Goal: Information Seeking & Learning: Learn about a topic

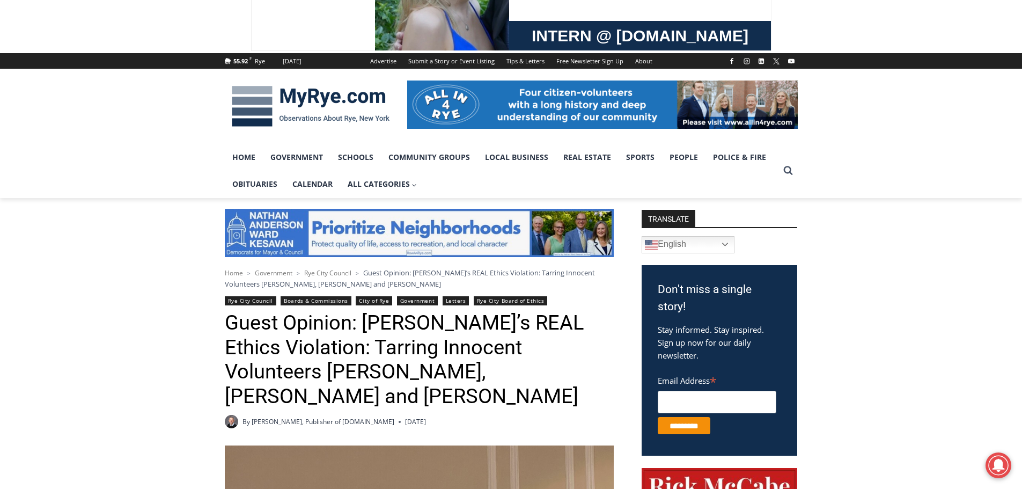
scroll to position [107, 0]
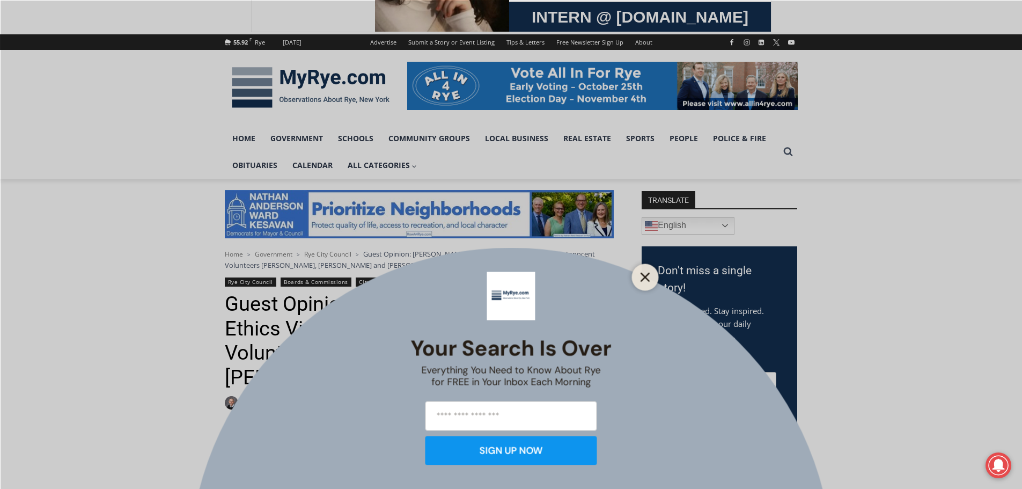
click at [649, 274] on icon "Close" at bounding box center [646, 277] width 10 height 10
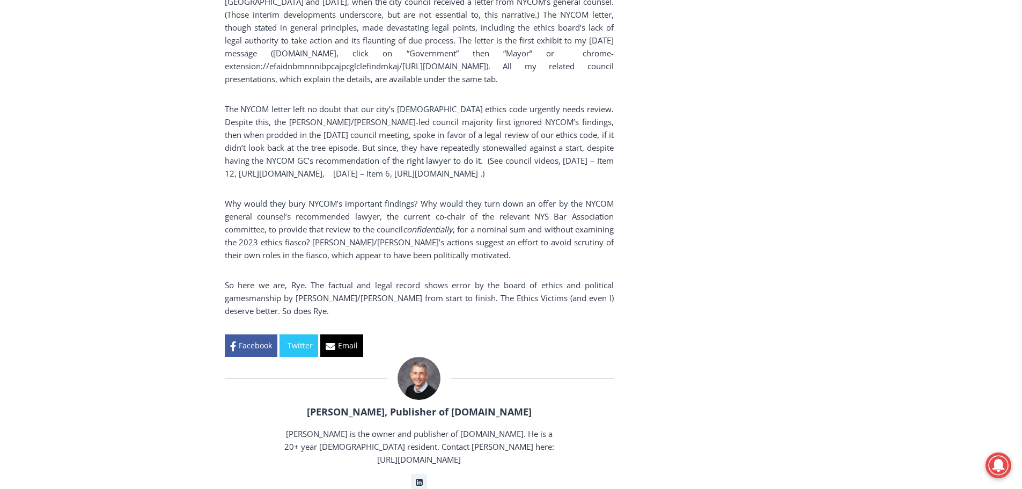
scroll to position [2039, 0]
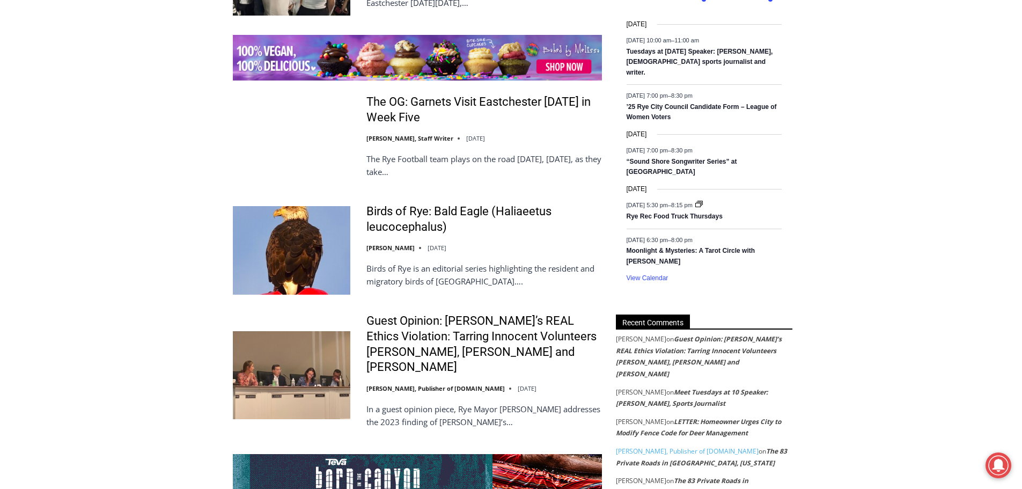
scroll to position [1664, 0]
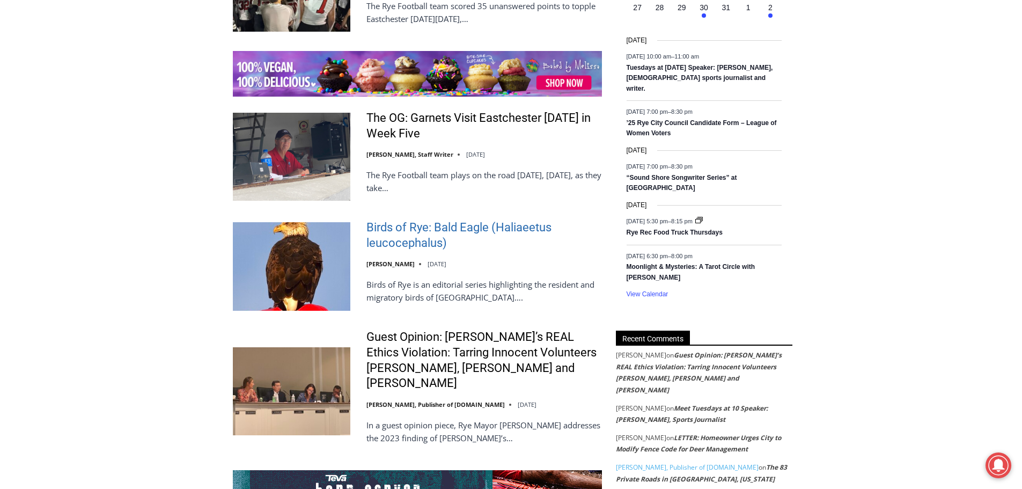
click at [398, 235] on link "Birds of Rye: Bald Eagle (Haliaeetus leucocephalus)" at bounding box center [485, 235] width 236 height 31
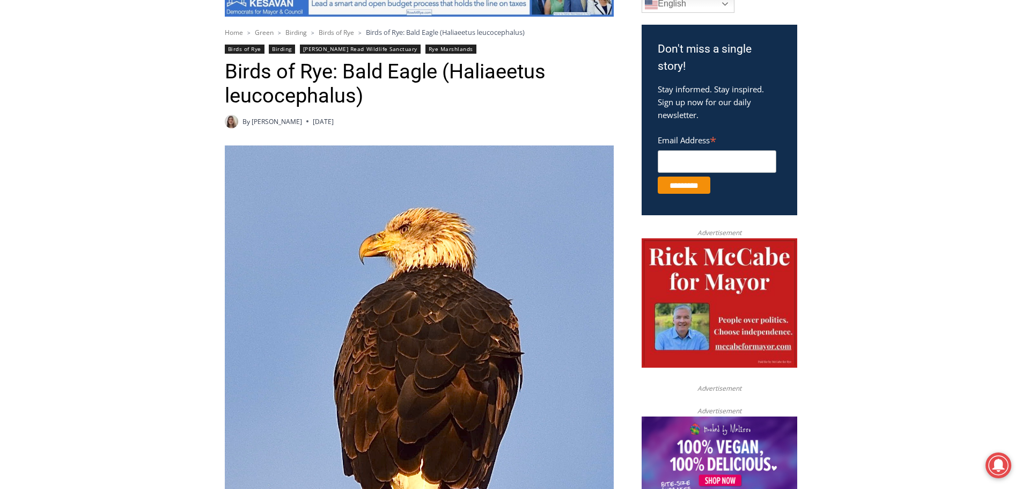
scroll to position [215, 0]
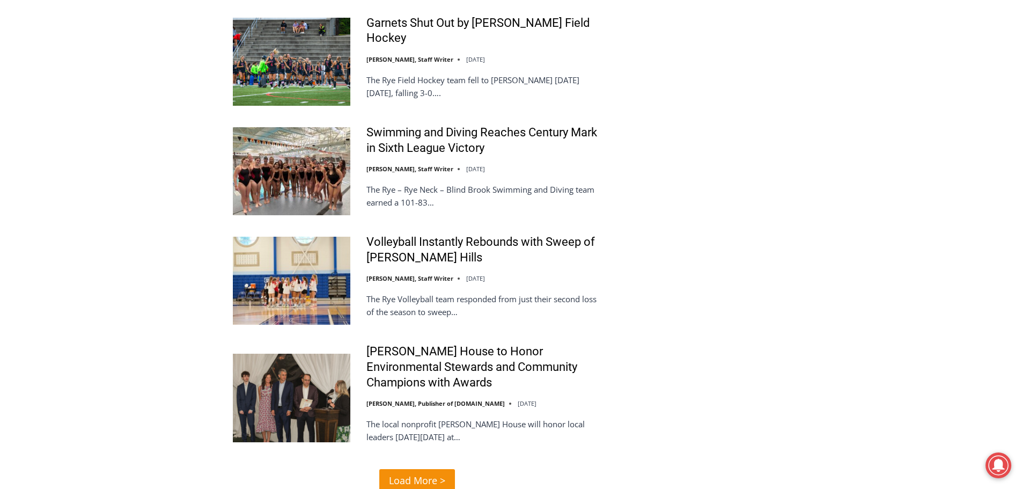
scroll to position [2469, 0]
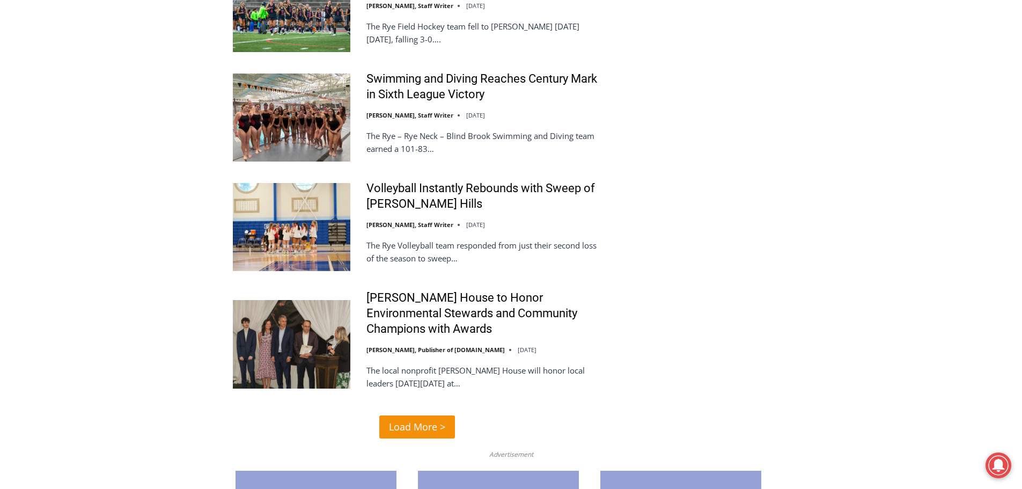
click at [401, 419] on span "Load More >" at bounding box center [417, 427] width 56 height 16
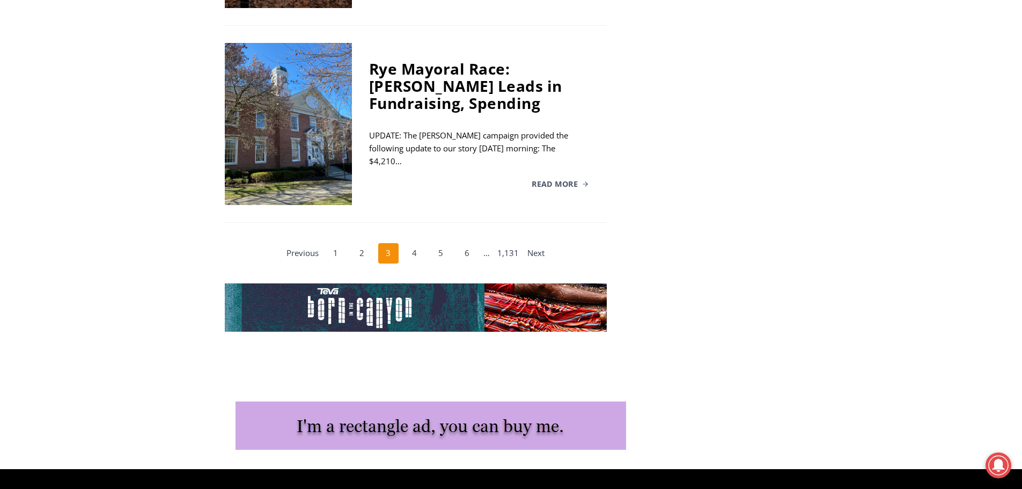
scroll to position [2258, 0]
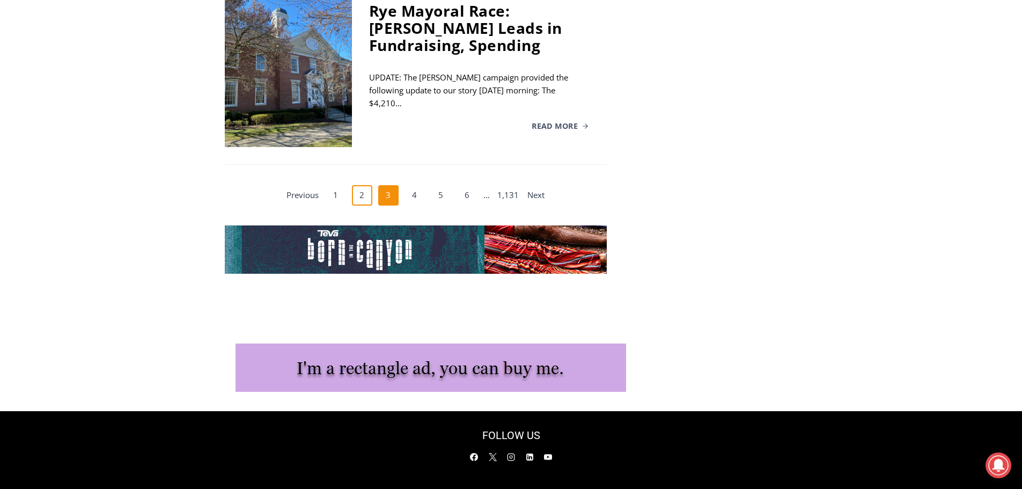
click at [367, 185] on link "2" at bounding box center [362, 195] width 20 height 20
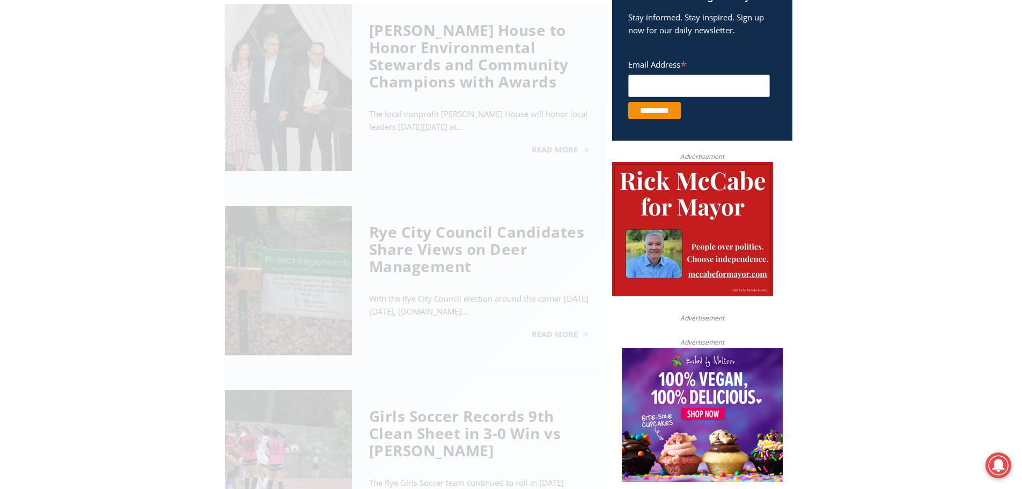
scroll to position [433, 0]
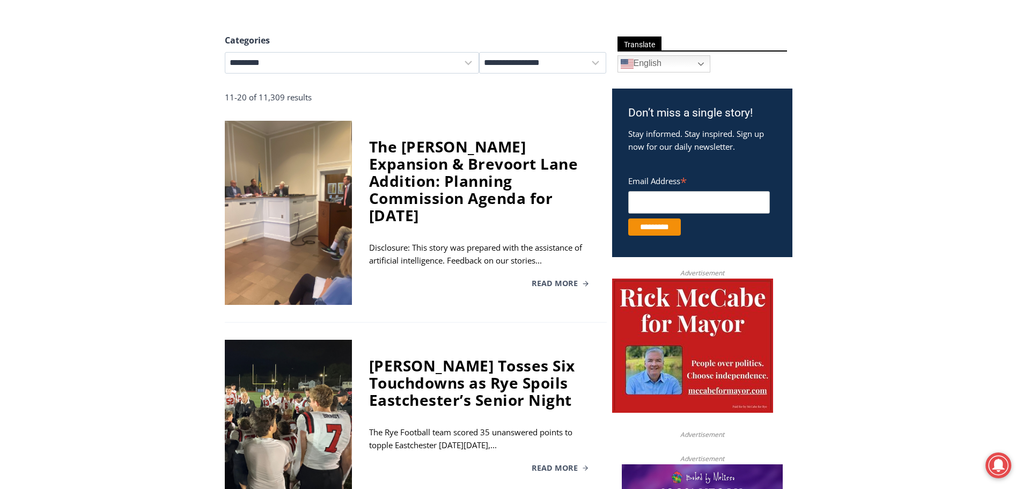
scroll to position [322, 0]
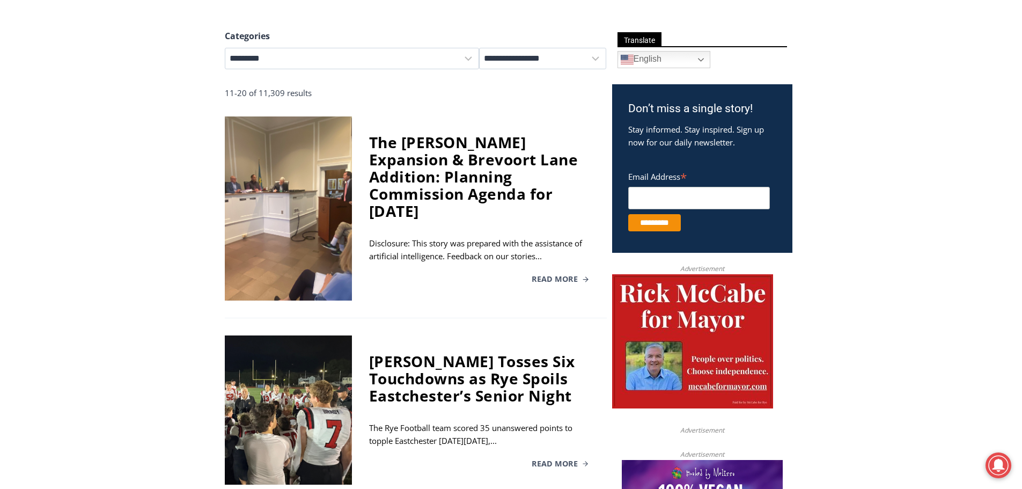
click at [402, 206] on div "The [PERSON_NAME] Expansion & Brevoort Lane Addition: Planning Commission Agend…" at bounding box center [479, 177] width 221 height 86
click at [322, 165] on div at bounding box center [288, 208] width 127 height 184
click at [420, 189] on div "The Osborn Expansion & Brevoort Lane Addition: Planning Commission Agenda for T…" at bounding box center [479, 177] width 221 height 86
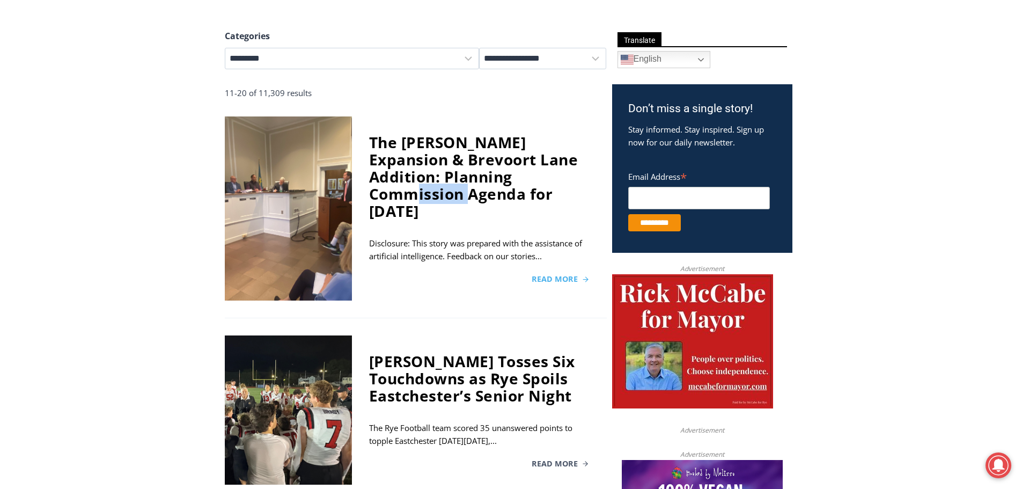
click at [548, 279] on span "Read More" at bounding box center [555, 279] width 46 height 8
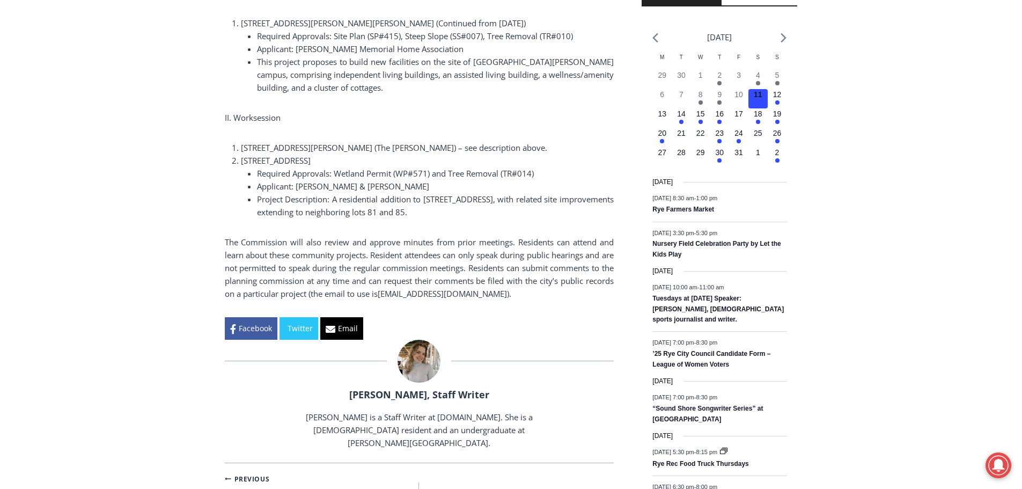
scroll to position [1234, 0]
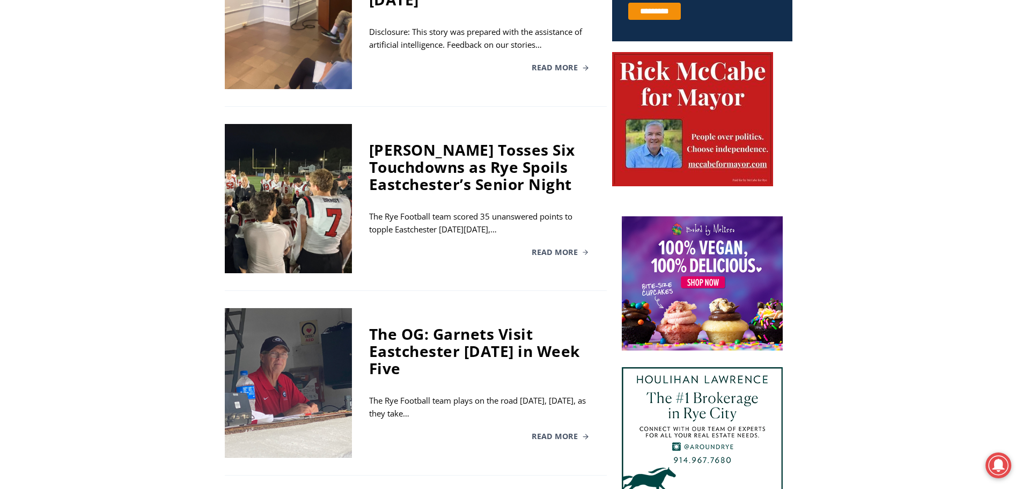
scroll to position [537, 0]
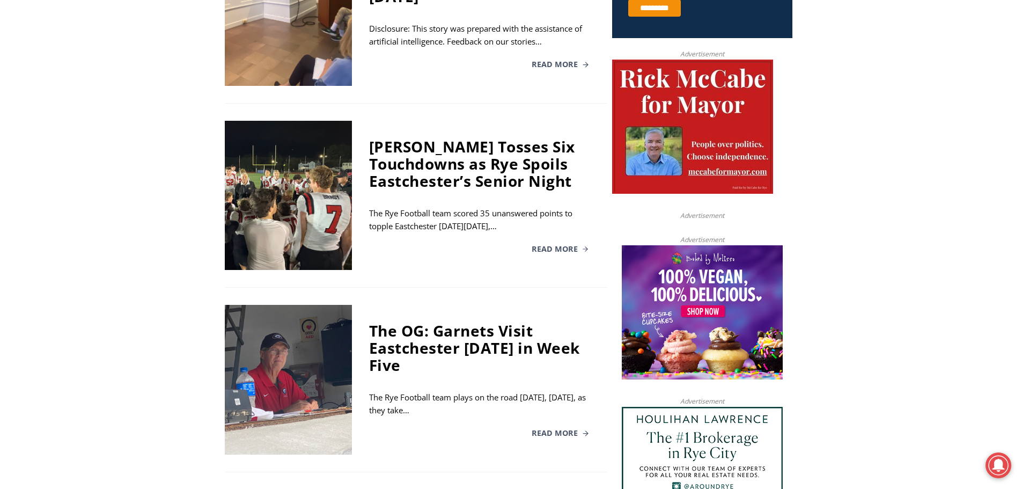
click at [426, 156] on div "[PERSON_NAME] Tosses Six Touchdowns as Rye Spoils Eastchester’s Senior Night" at bounding box center [479, 164] width 221 height 52
click at [425, 157] on div "[PERSON_NAME] Tosses Six Touchdowns as Rye Spoils Eastchester’s Senior Night" at bounding box center [479, 164] width 221 height 52
click at [559, 251] on span "Read More" at bounding box center [555, 249] width 46 height 8
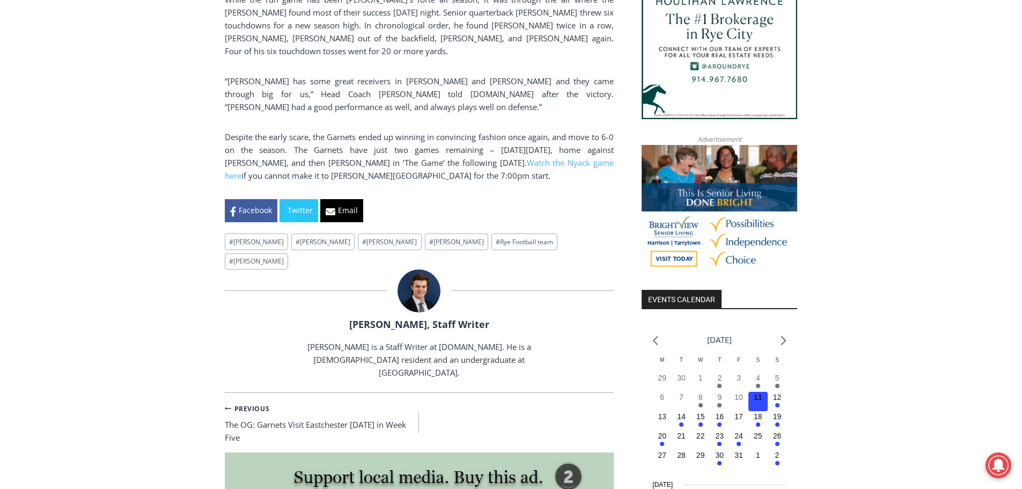
scroll to position [859, 0]
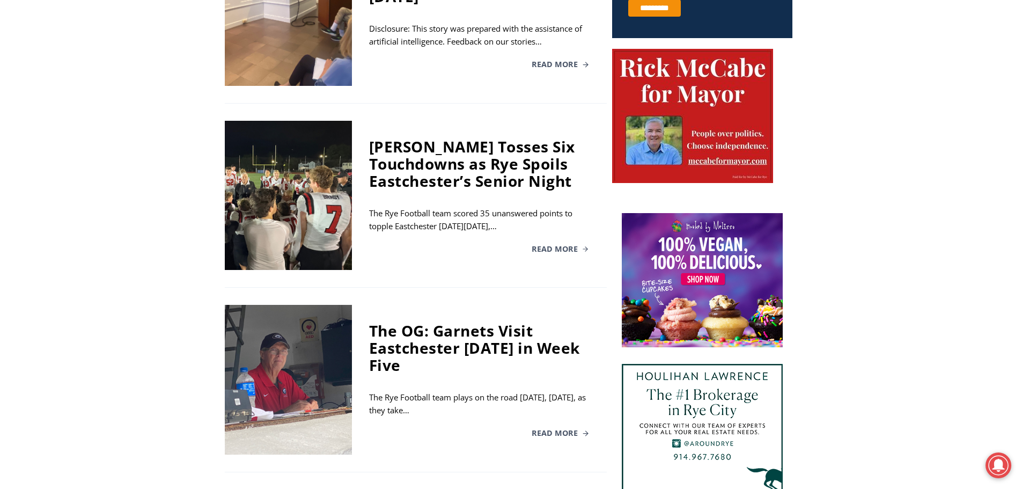
click at [415, 346] on div "The OG: Garnets Visit Eastchester [DATE] in Week Five" at bounding box center [479, 348] width 221 height 52
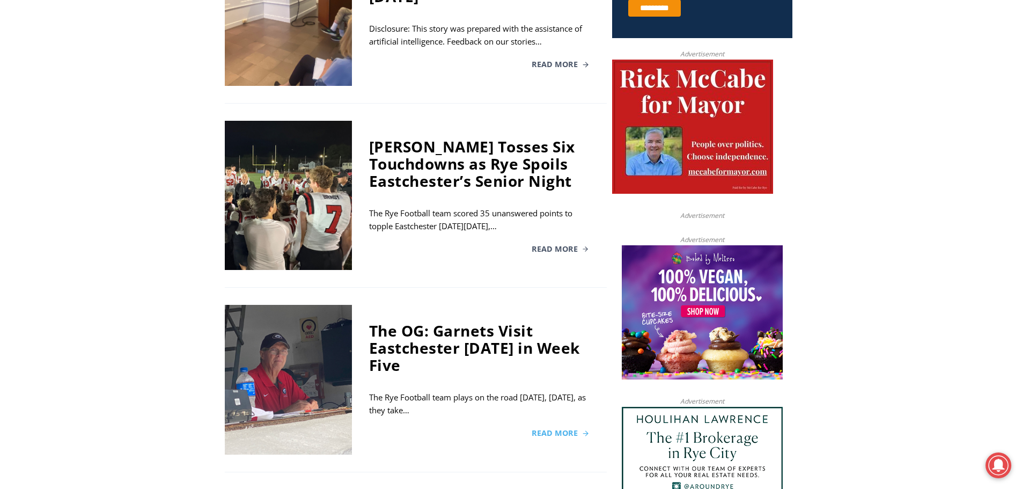
click at [548, 435] on span "Read More" at bounding box center [555, 433] width 46 height 8
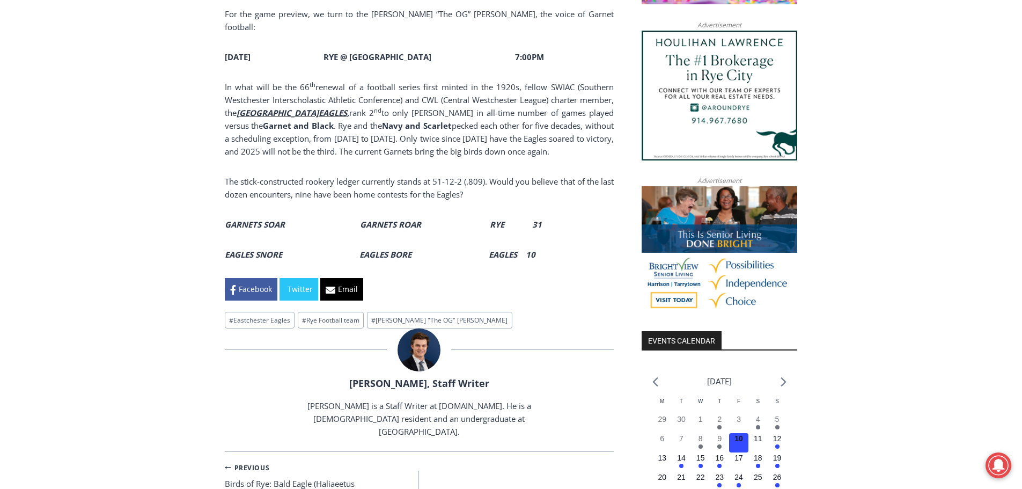
scroll to position [859, 0]
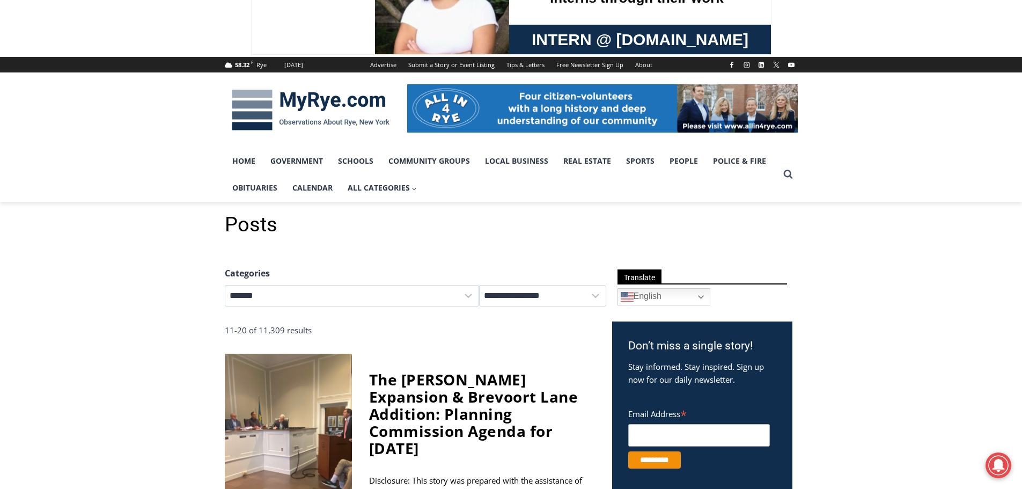
scroll to position [19, 0]
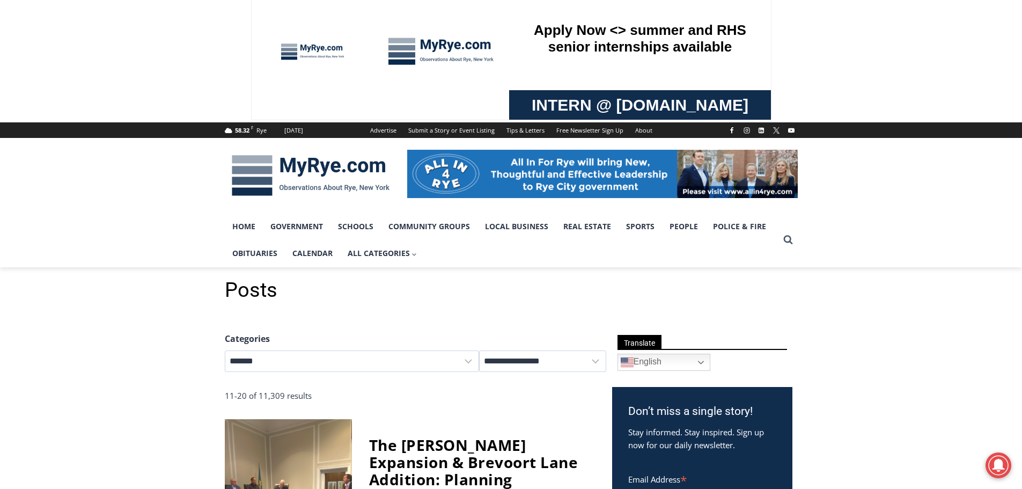
drag, startPoint x: 294, startPoint y: 235, endPoint x: 151, endPoint y: 197, distance: 147.2
click at [151, 197] on div at bounding box center [511, 175] width 1022 height 75
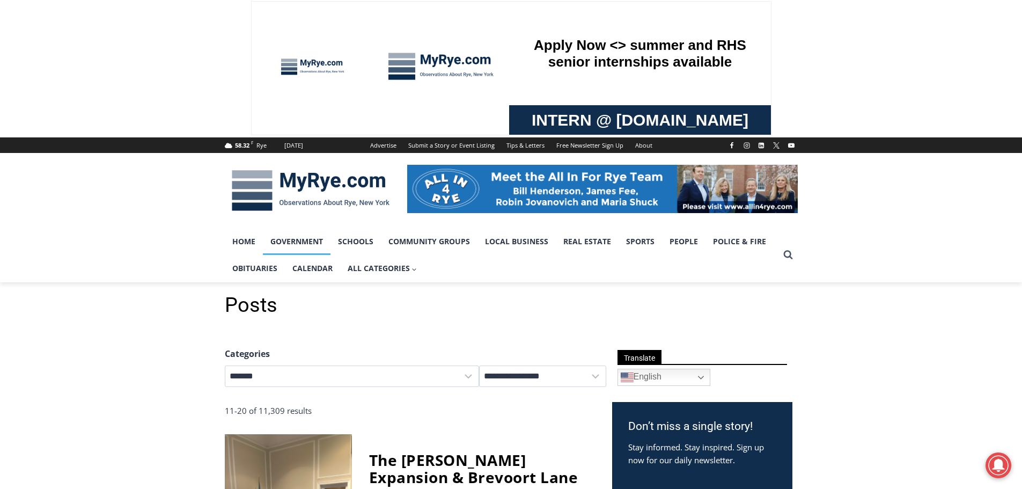
scroll to position [0, 0]
